Goal: Task Accomplishment & Management: Manage account settings

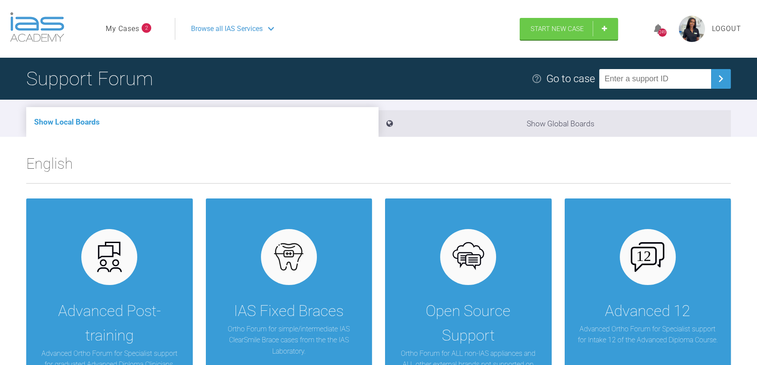
click at [147, 36] on ul "My Cases 2" at bounding box center [140, 29] width 69 height 22
click at [140, 28] on li "My Cases 2" at bounding box center [128, 28] width 45 height 11
click at [119, 26] on link "My Cases" at bounding box center [123, 28] width 34 height 11
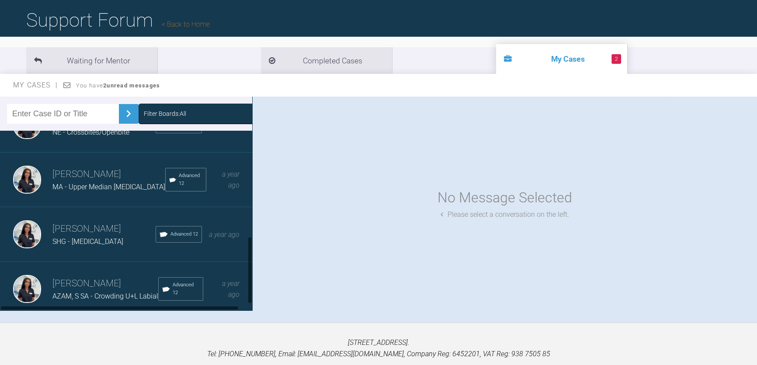
scroll to position [91, 0]
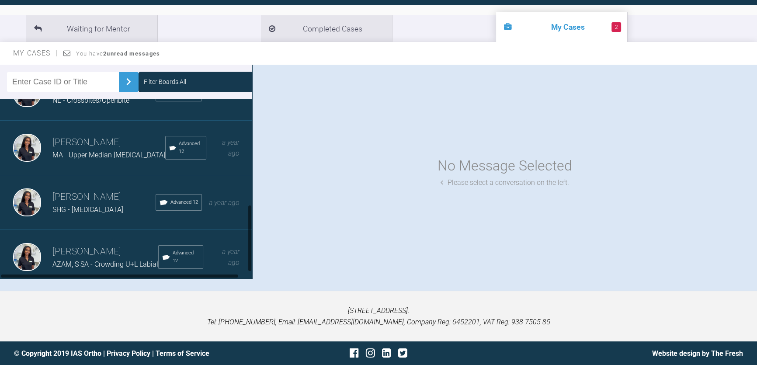
click at [112, 260] on span "AZAM, S SA - Crowding U+L Labial" at bounding box center [105, 264] width 106 height 8
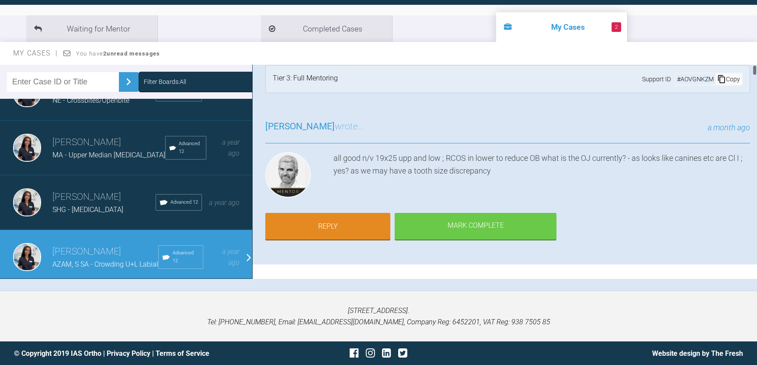
scroll to position [0, 0]
